Goal: Information Seeking & Learning: Learn about a topic

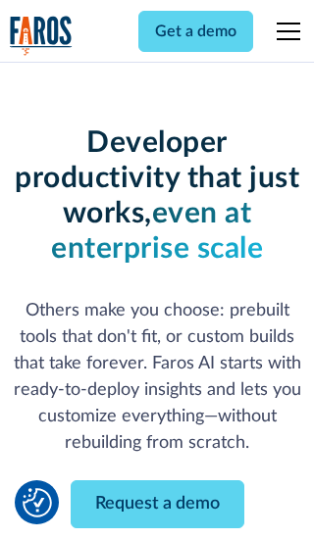
scroll to position [235, 0]
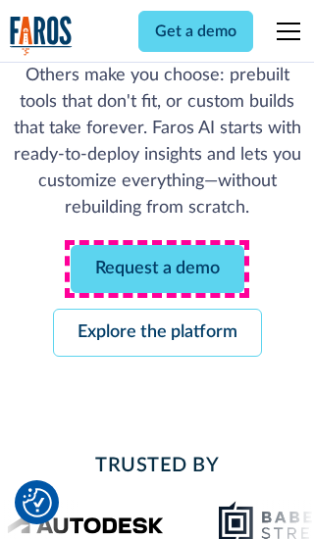
click at [157, 268] on link "Request a demo" at bounding box center [157, 269] width 173 height 48
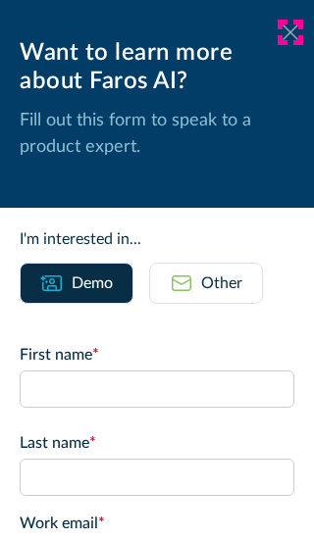
click at [290, 32] on icon at bounding box center [290, 31] width 16 height 15
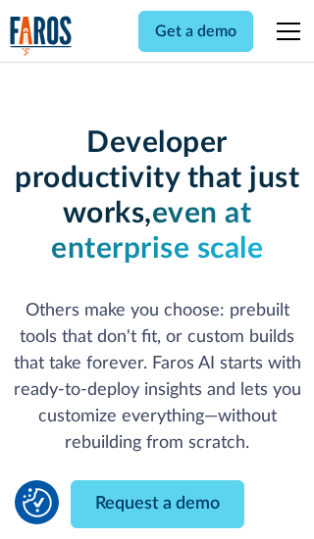
scroll to position [299, 0]
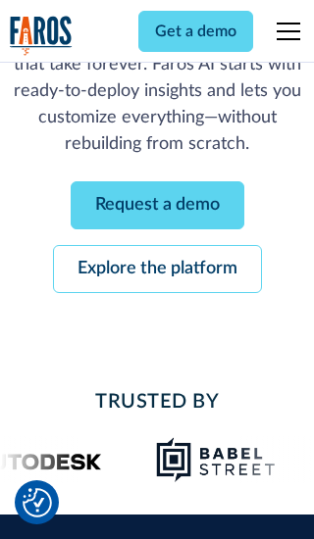
click at [157, 268] on link "Explore the platform" at bounding box center [157, 269] width 209 height 48
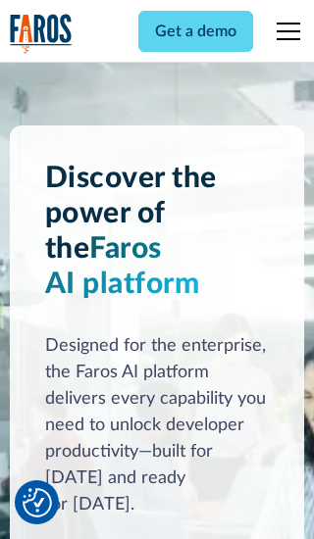
scroll to position [14716, 0]
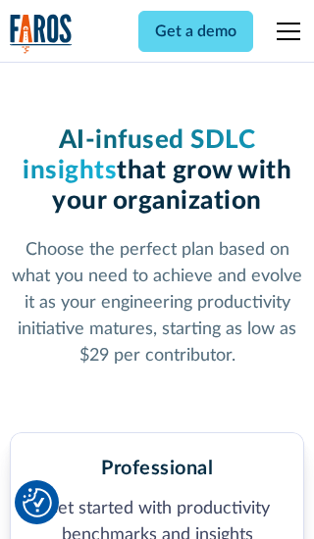
scroll to position [3036, 0]
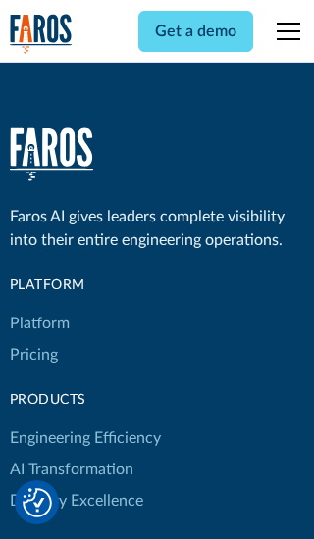
click at [38, 308] on link "Platform" at bounding box center [40, 323] width 60 height 31
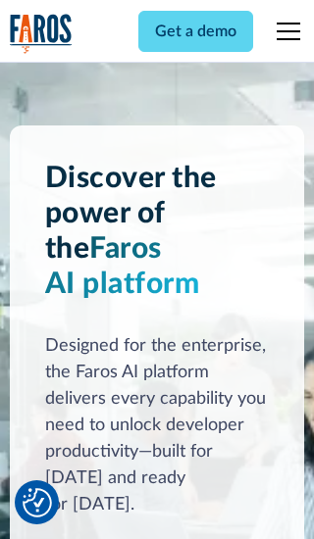
scroll to position [15345, 0]
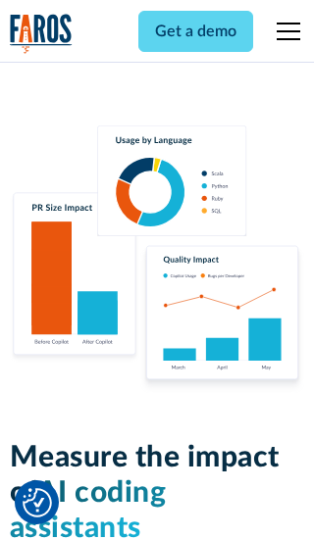
scroll to position [12111, 0]
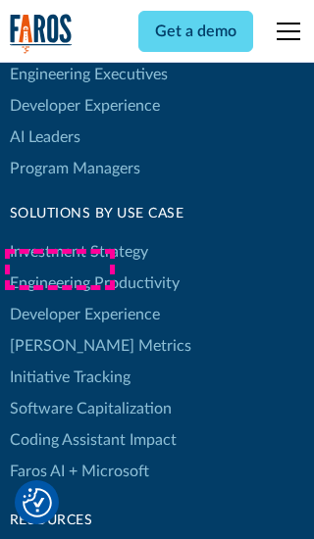
click at [59, 330] on link "[PERSON_NAME] Metrics" at bounding box center [100, 345] width 181 height 31
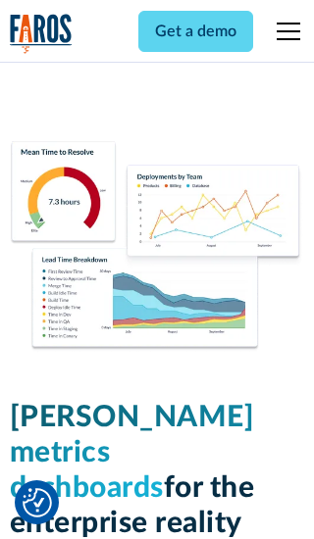
scroll to position [8578, 0]
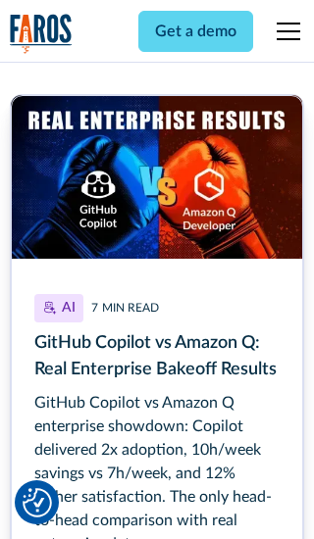
scroll to position [8830, 0]
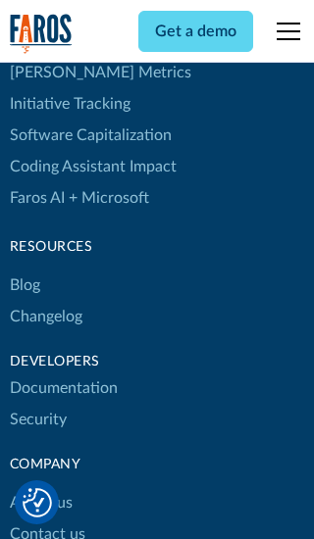
click at [45, 301] on link "Changelog" at bounding box center [46, 316] width 72 height 31
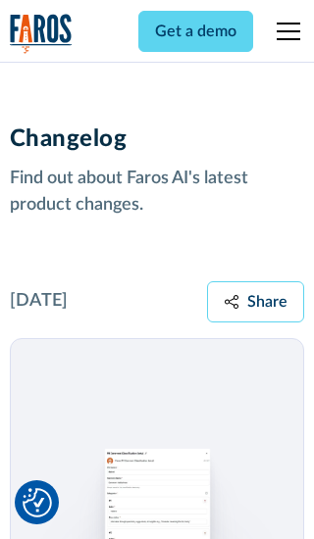
scroll to position [23664, 0]
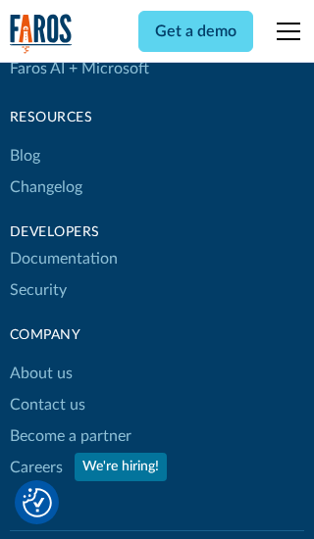
click at [40, 358] on link "About us" at bounding box center [41, 373] width 63 height 31
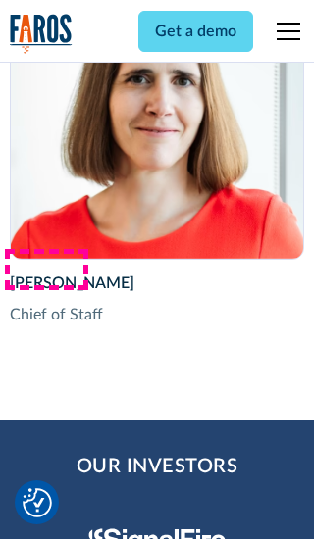
scroll to position [6756, 0]
